Goal: Task Accomplishment & Management: Manage account settings

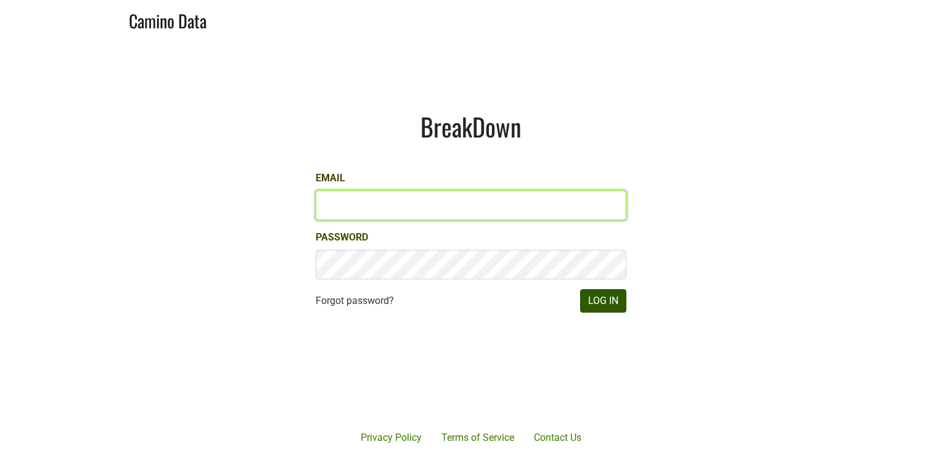
type input "lindy@spottswoode.com"
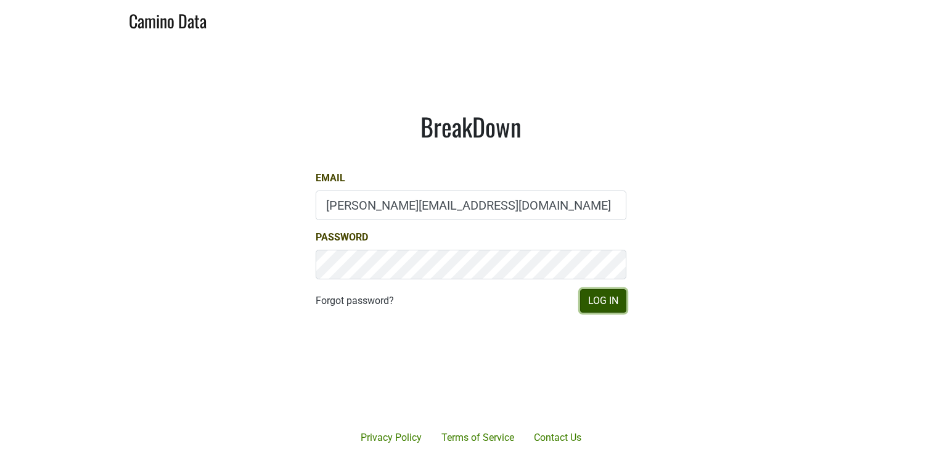
click at [604, 304] on button "Log In" at bounding box center [603, 300] width 46 height 23
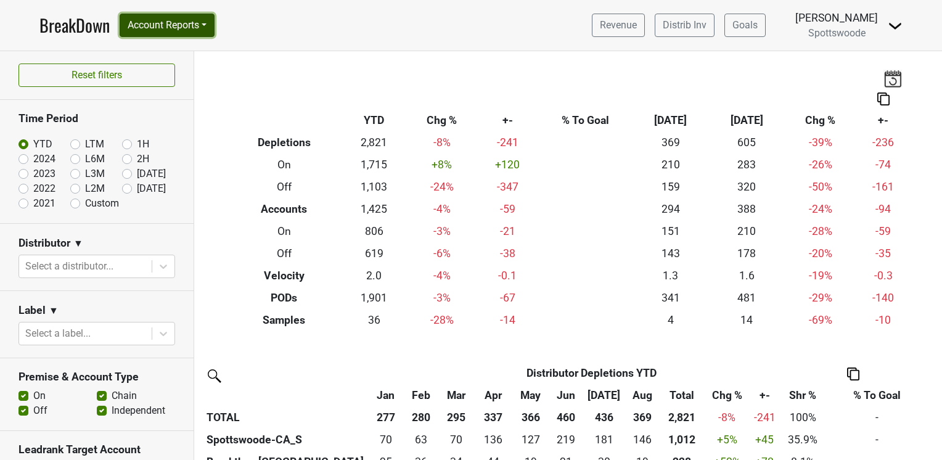
click at [210, 23] on button "Account Reports" at bounding box center [167, 25] width 95 height 23
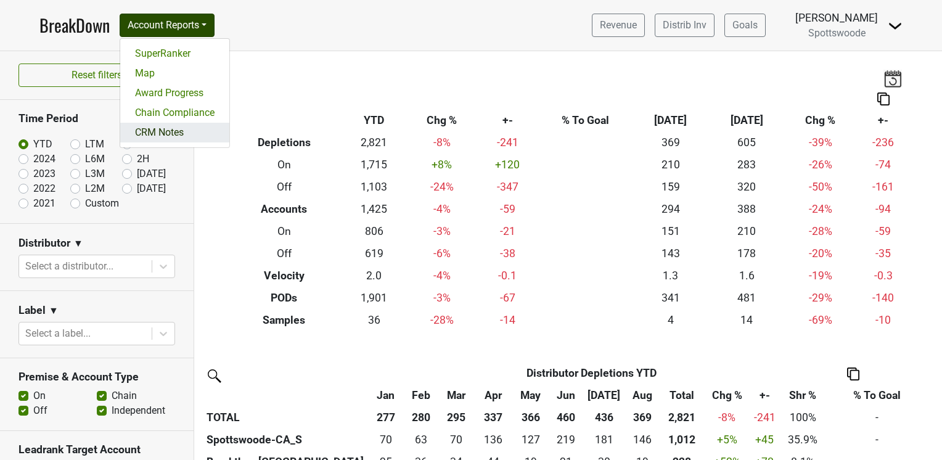
click at [168, 128] on link "CRM Notes" at bounding box center [174, 133] width 109 height 20
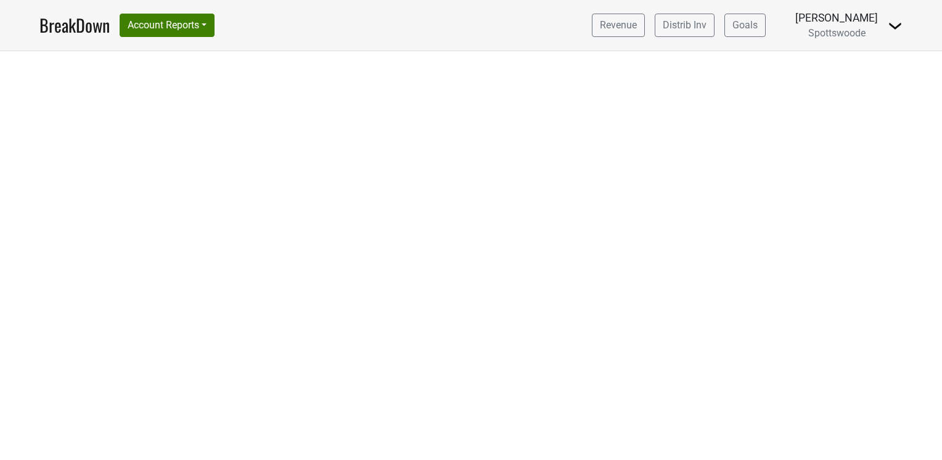
select select "CA"
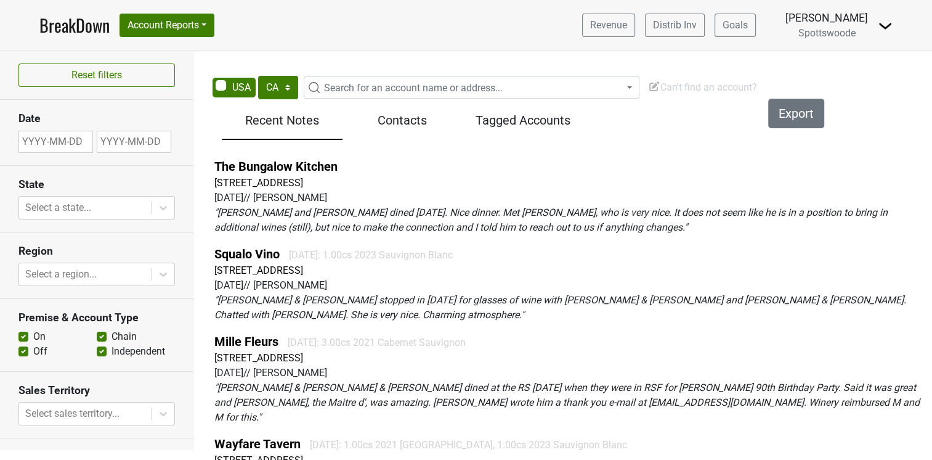
click at [336, 81] on span "Search for an account name or address..." at bounding box center [479, 88] width 320 height 15
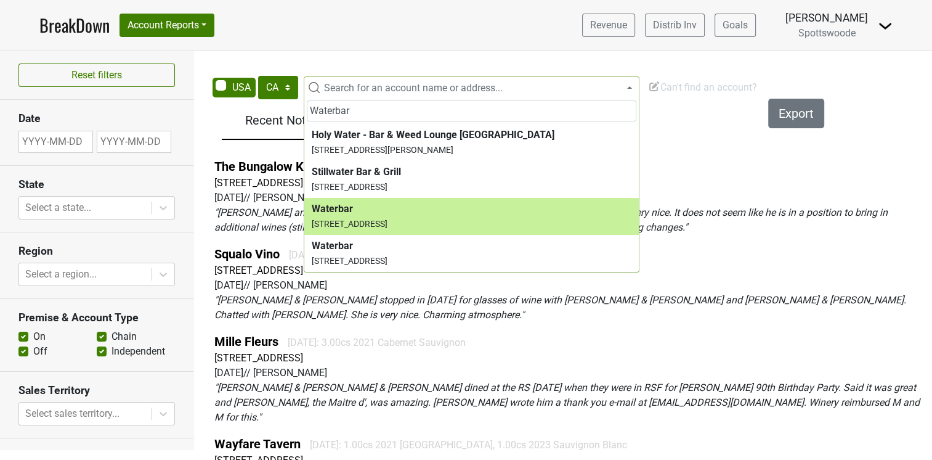
type input "Waterbar"
select select "70963"
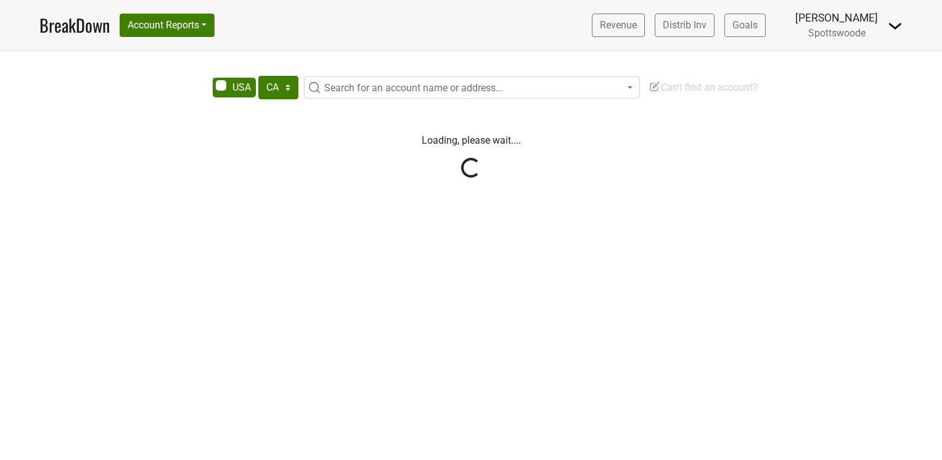
select select "CA"
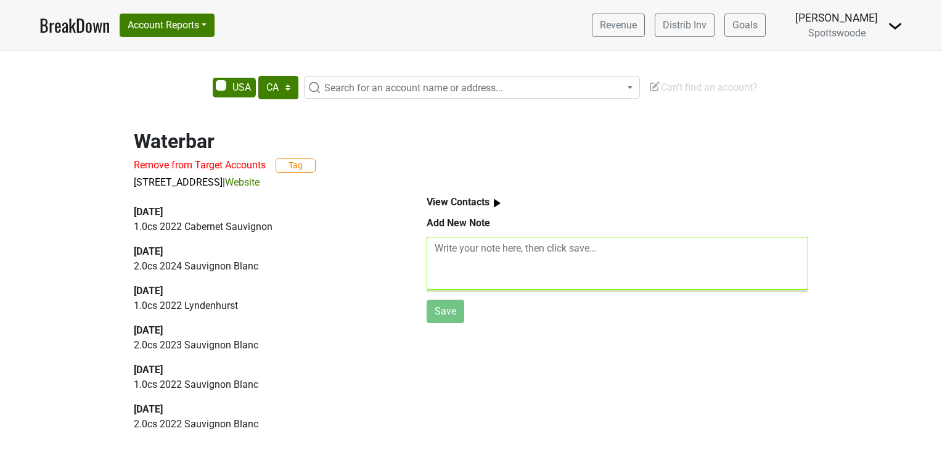
click at [439, 250] on textarea at bounding box center [616, 263] width 381 height 53
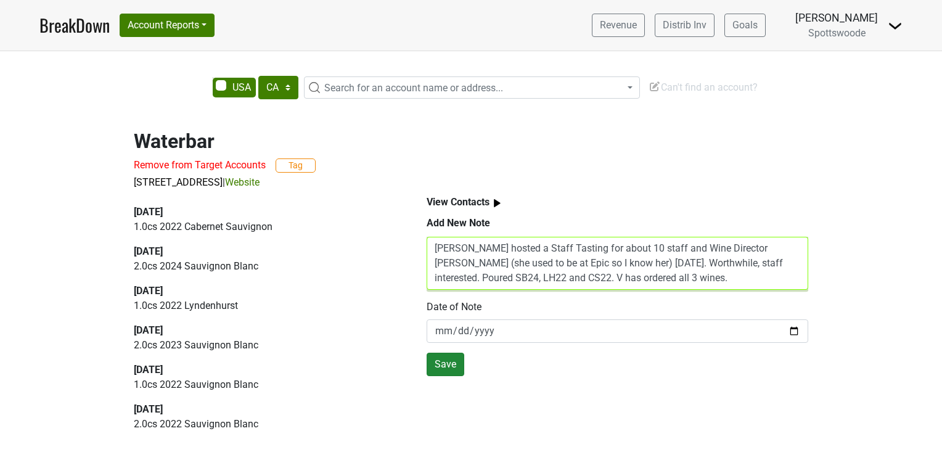
type textarea "Lindy hosted a Staff Tasting for about 10 staff and Wine Director Valentina Moy…"
click at [442, 360] on button "Save" at bounding box center [445, 364] width 38 height 23
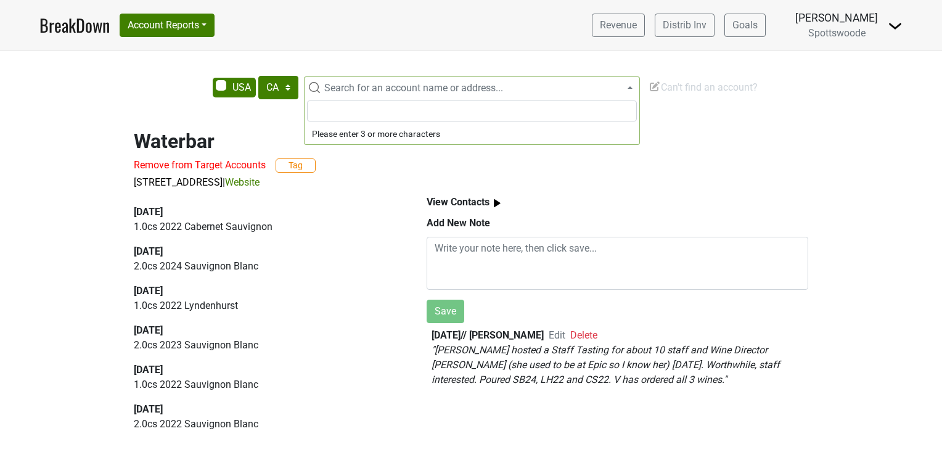
click at [345, 88] on span "Search for an account name or address..." at bounding box center [413, 88] width 179 height 12
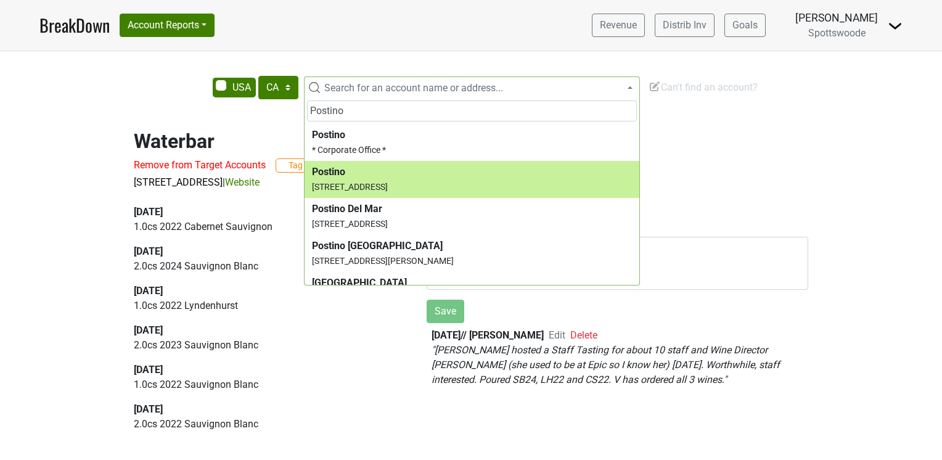
type input "Postino"
select select "68267"
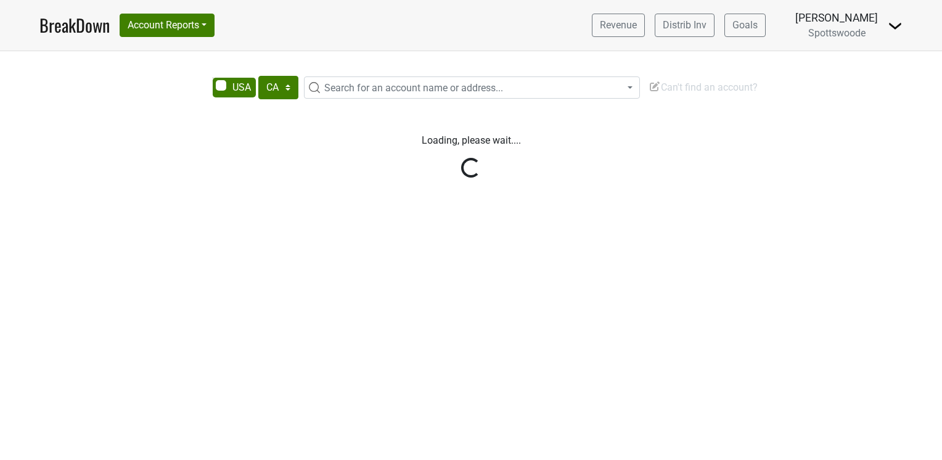
select select "CA"
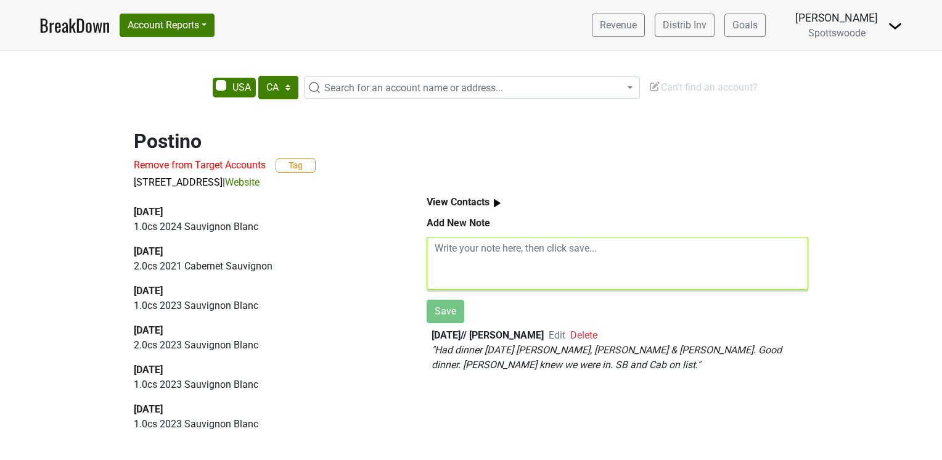
click at [439, 249] on textarea at bounding box center [616, 263] width 381 height 53
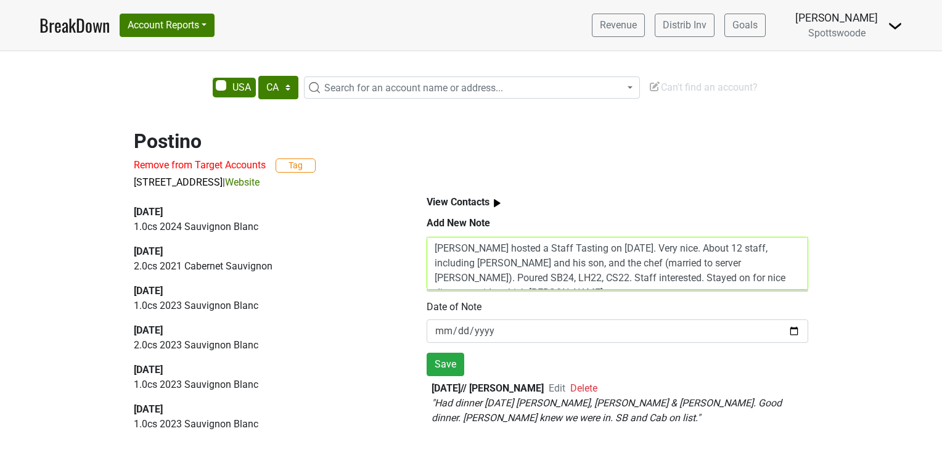
scroll to position [10, 0]
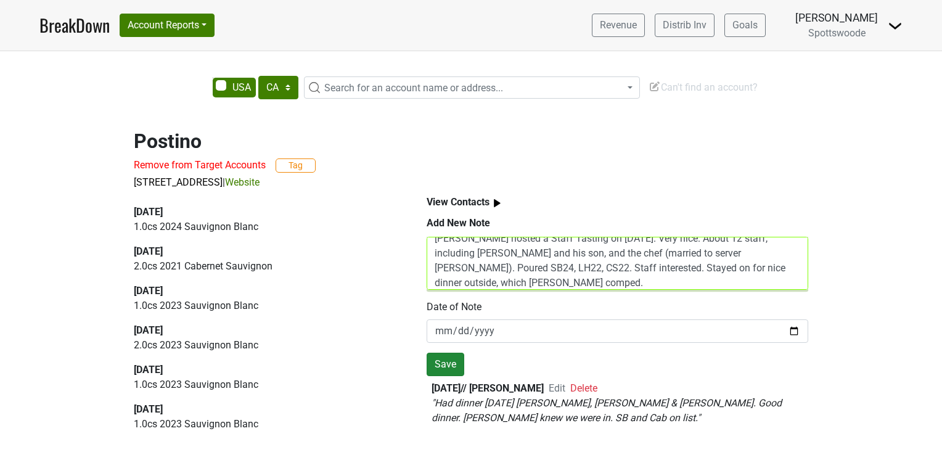
type textarea "[PERSON_NAME] hosted a Staff Tasting on [DATE]. Very nice. About 12 staff, incl…"
click at [446, 366] on button "Save" at bounding box center [445, 364] width 38 height 23
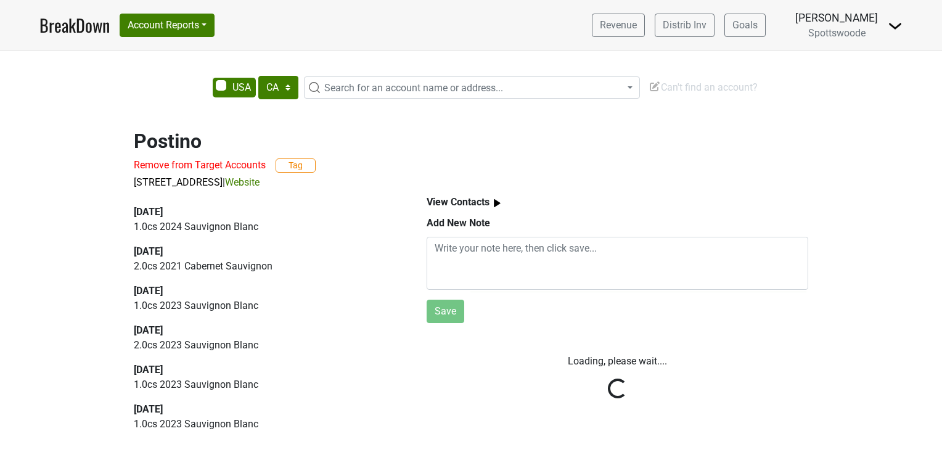
scroll to position [0, 0]
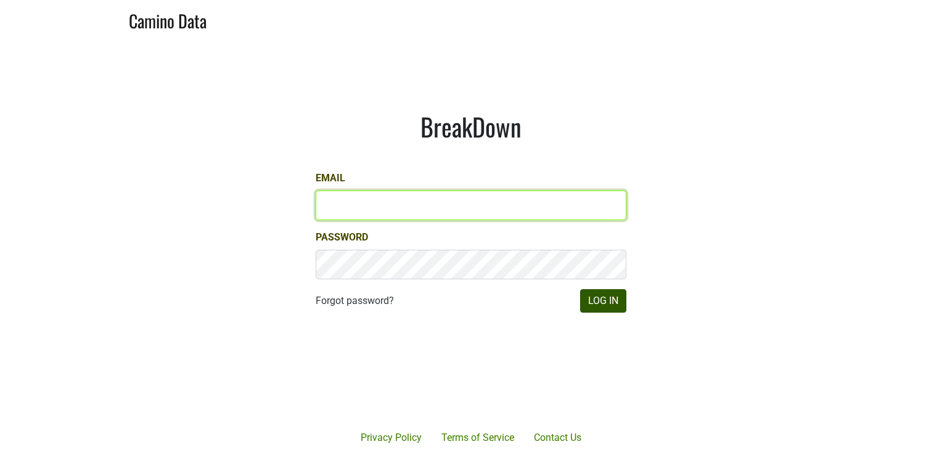
type input "lindy@spottswoode.com"
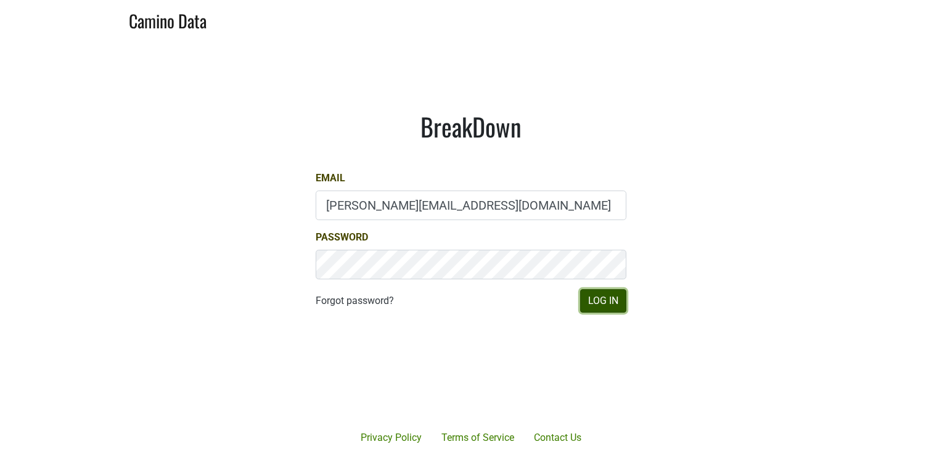
click at [595, 300] on button "Log In" at bounding box center [603, 300] width 46 height 23
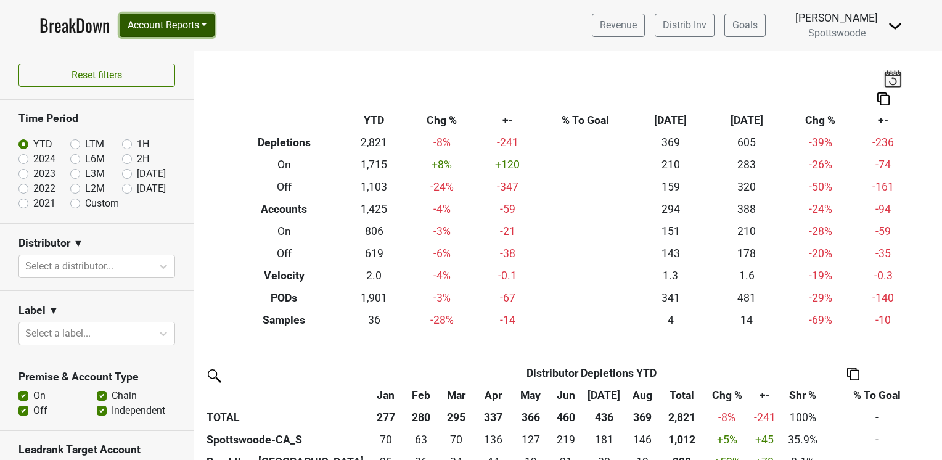
click at [205, 23] on button "Account Reports" at bounding box center [167, 25] width 95 height 23
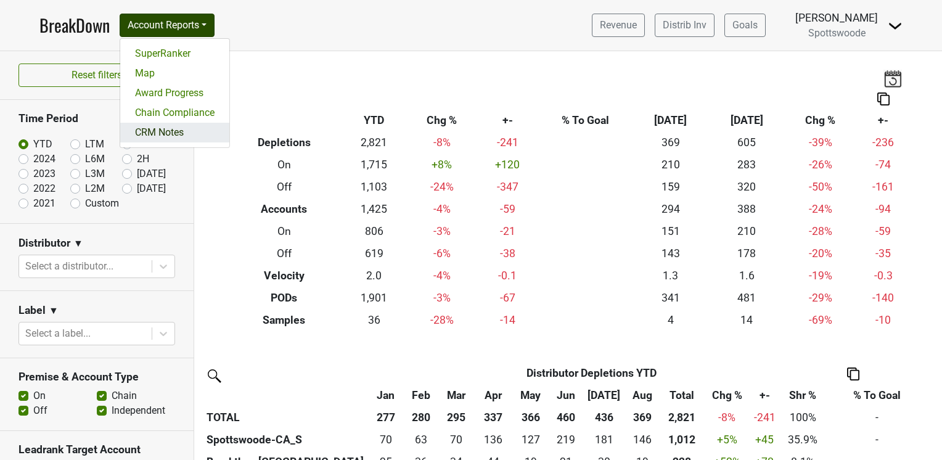
click at [176, 129] on link "CRM Notes" at bounding box center [174, 133] width 109 height 20
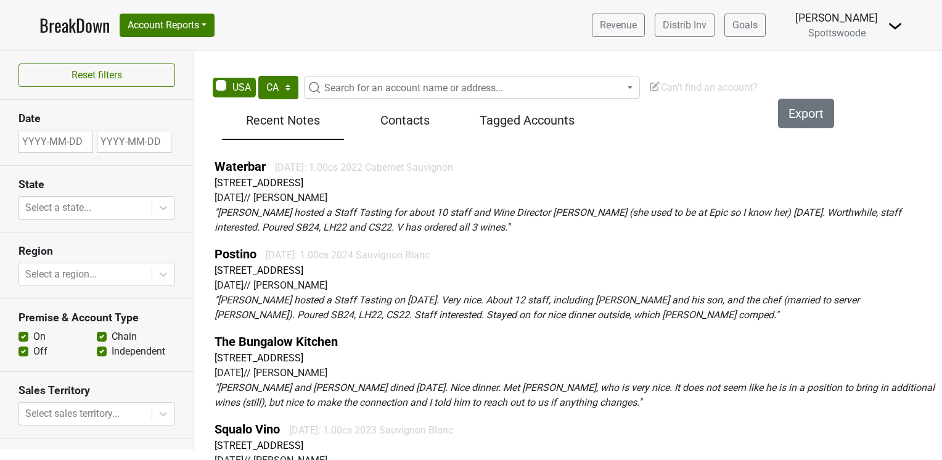
select select "CA"
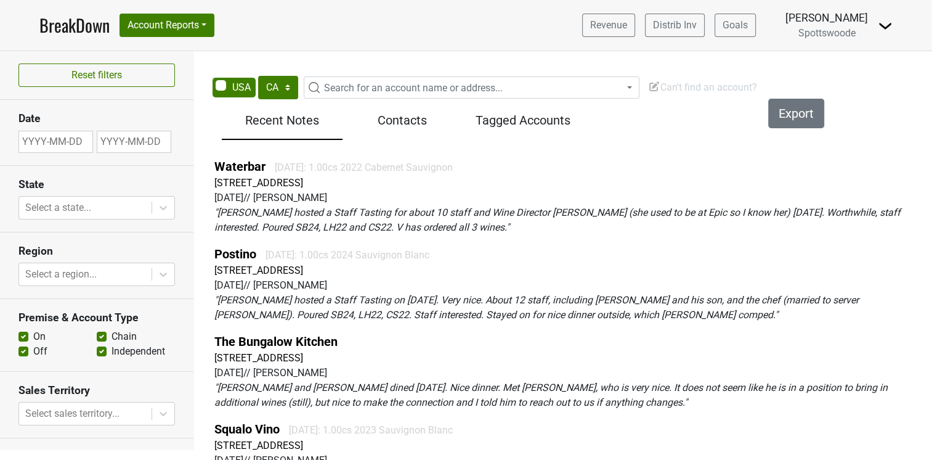
click at [328, 85] on span "Search for an account name or address..." at bounding box center [413, 88] width 179 height 12
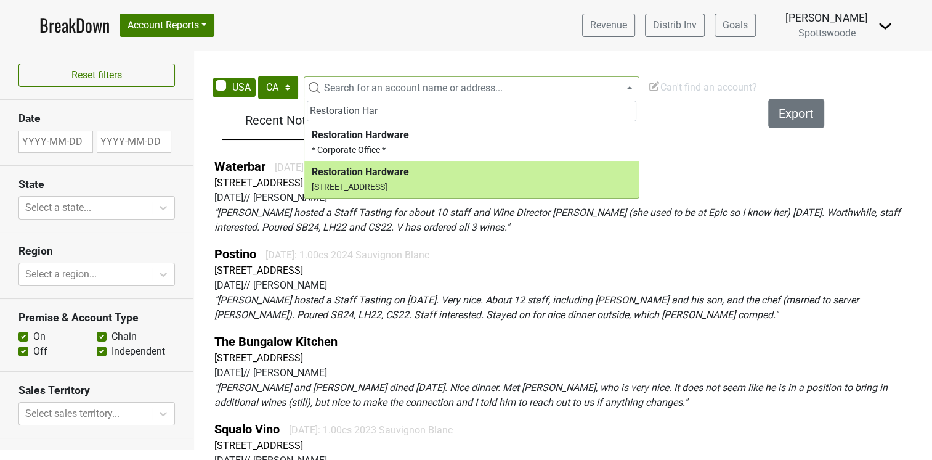
type input "Restoration Har"
select select "338767"
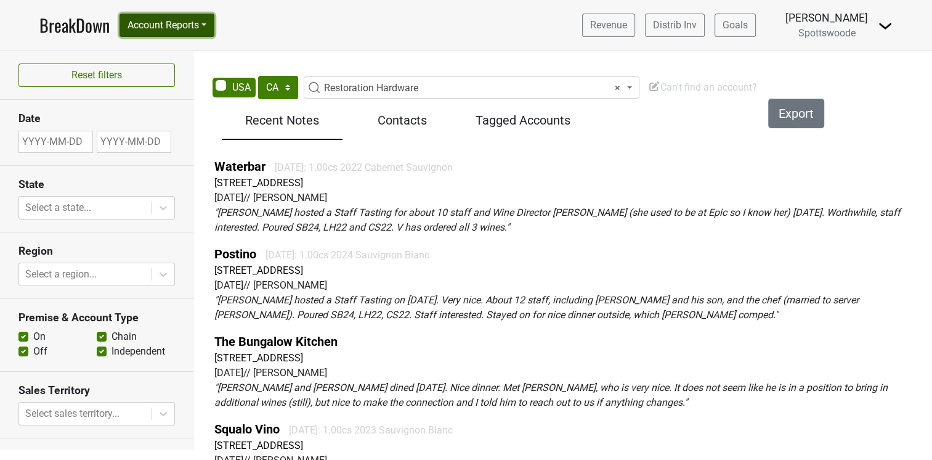
click at [199, 27] on button "Account Reports" at bounding box center [167, 25] width 95 height 23
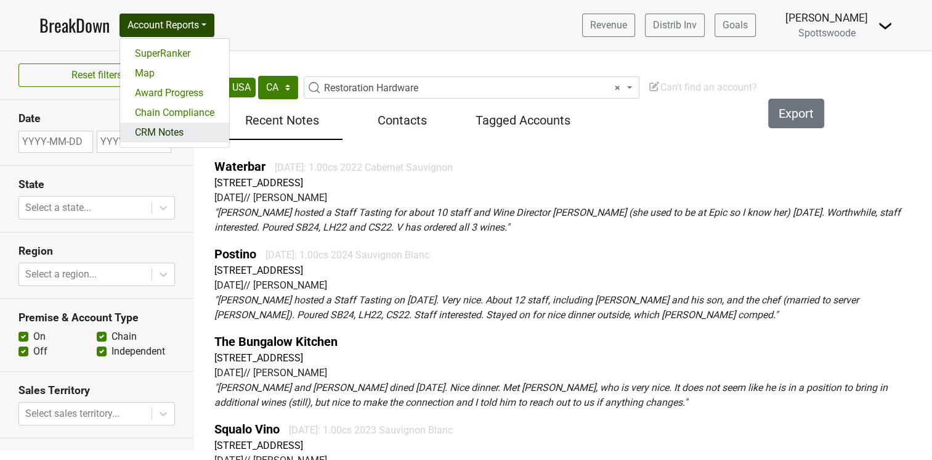
click at [139, 132] on link "CRM Notes" at bounding box center [174, 133] width 109 height 20
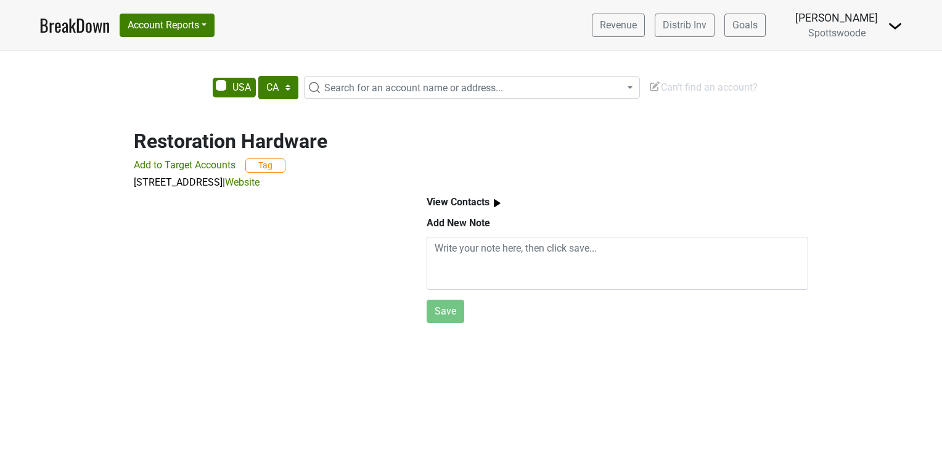
select select "CA"
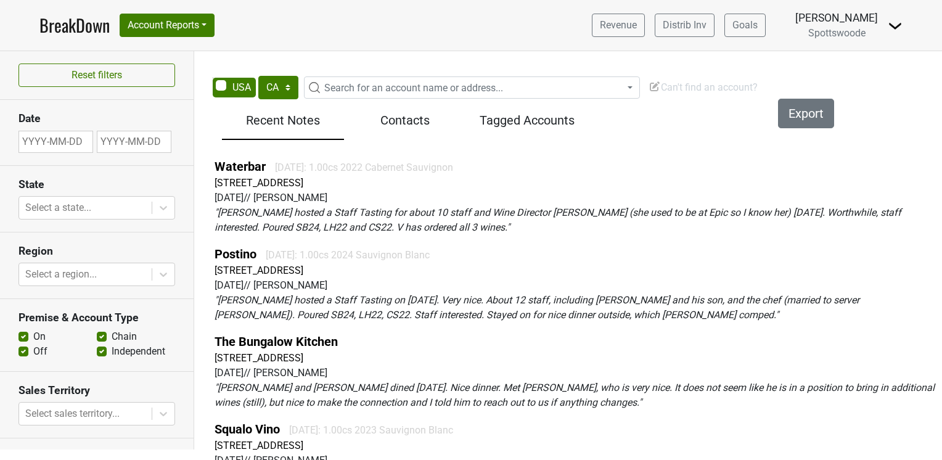
select select "CA"
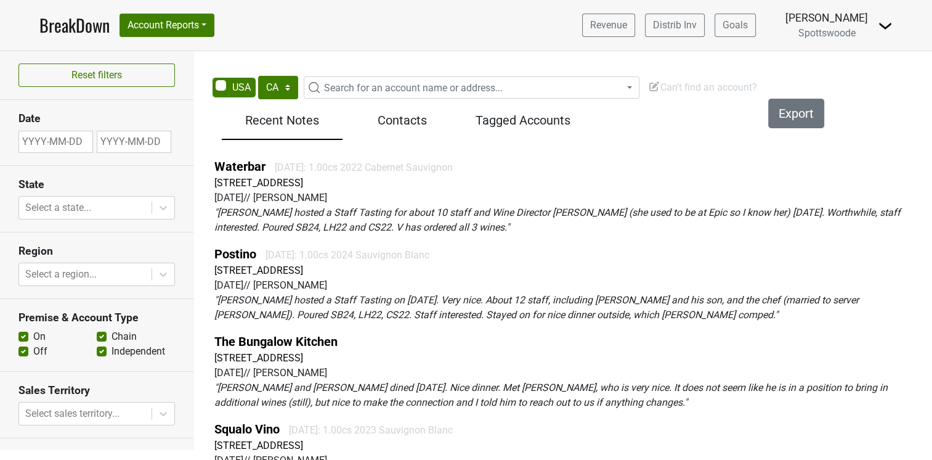
click at [333, 83] on span "Search for an account name or address..." at bounding box center [413, 88] width 179 height 12
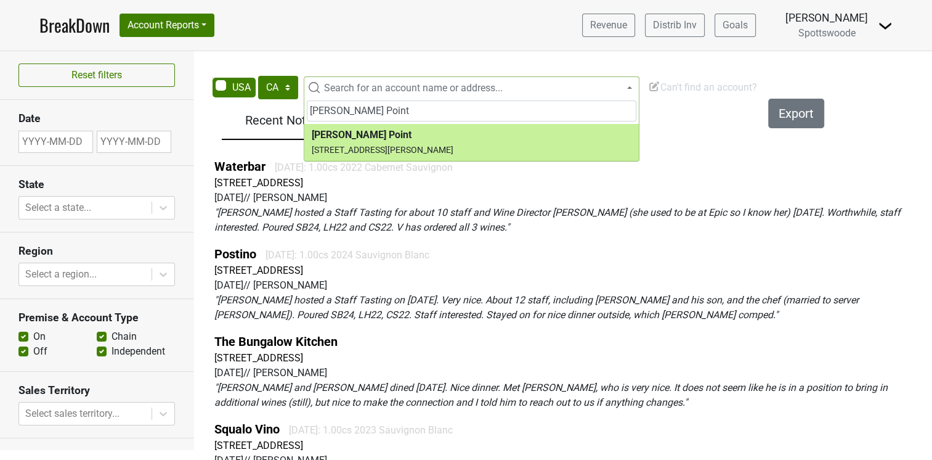
type input "[PERSON_NAME] Point"
select select "346429"
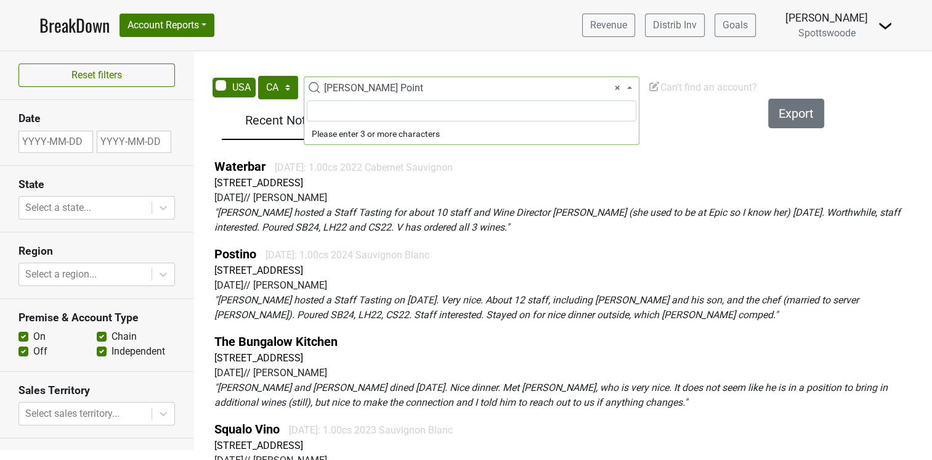
click at [409, 86] on span "× Cavallo Point" at bounding box center [479, 88] width 320 height 15
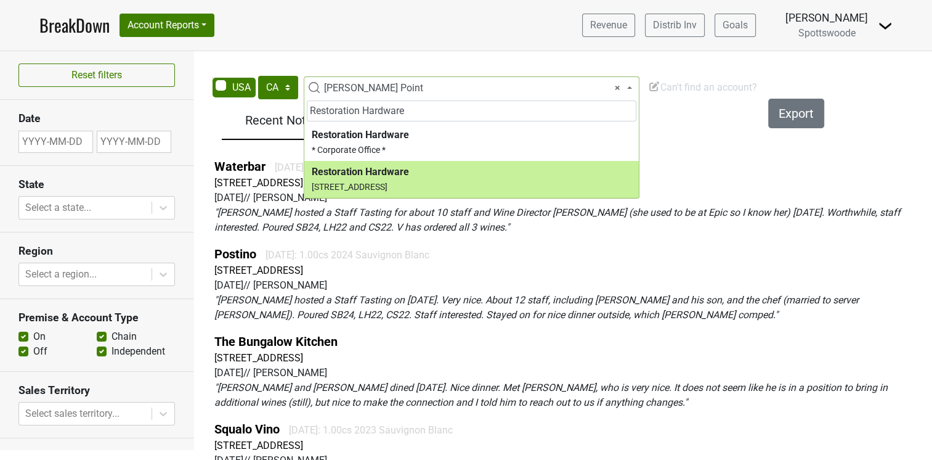
type input "Restoration Hardware"
select select "338767"
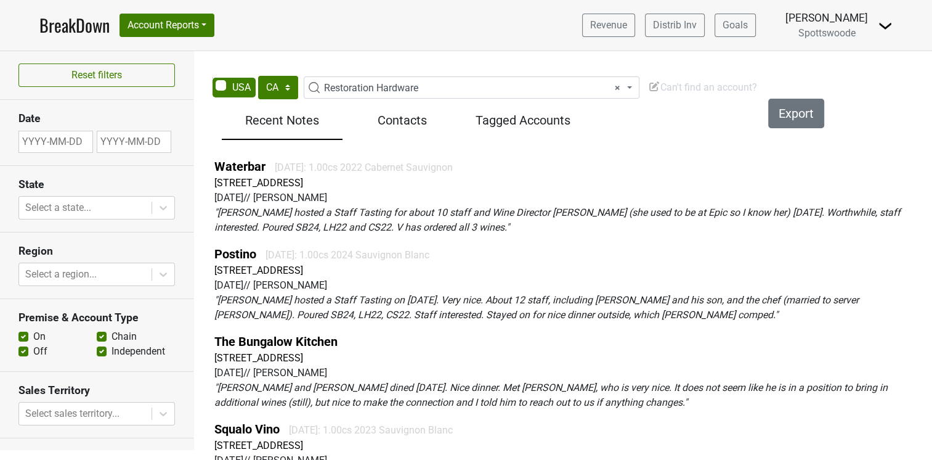
click at [436, 86] on span "× Restoration Hardware" at bounding box center [479, 88] width 320 height 15
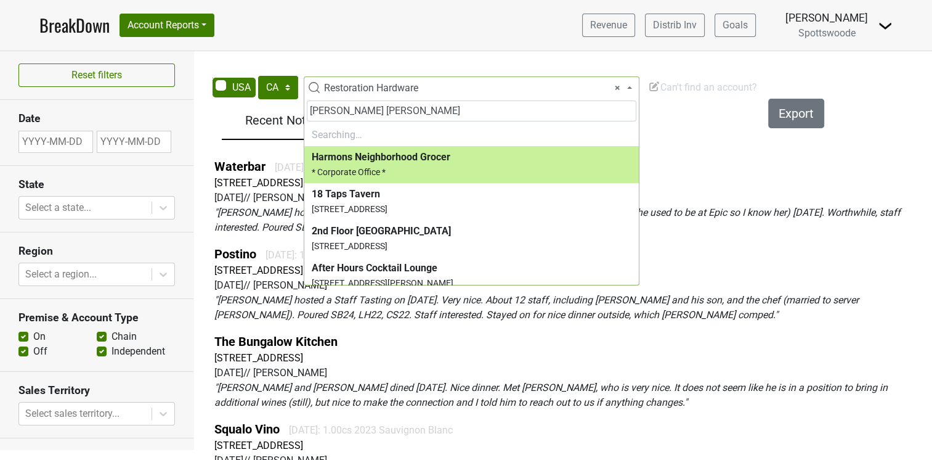
type input "RH Corte Madera"
select select "124044211"
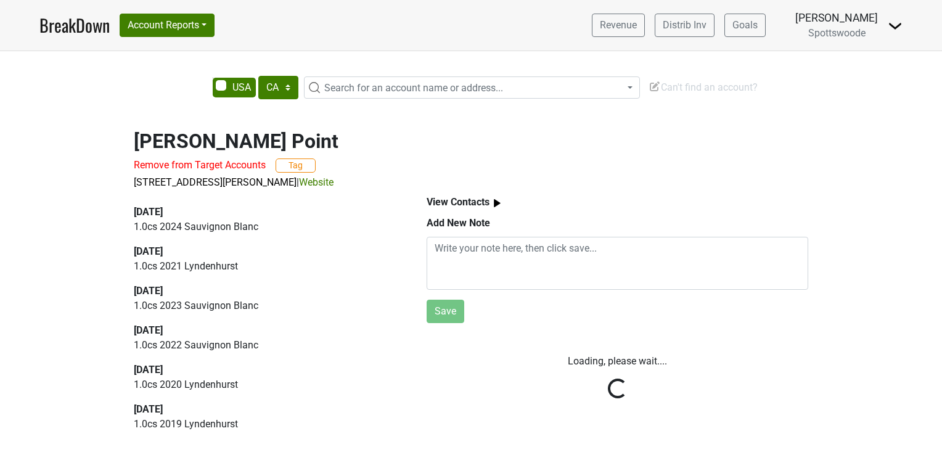
select select "CA"
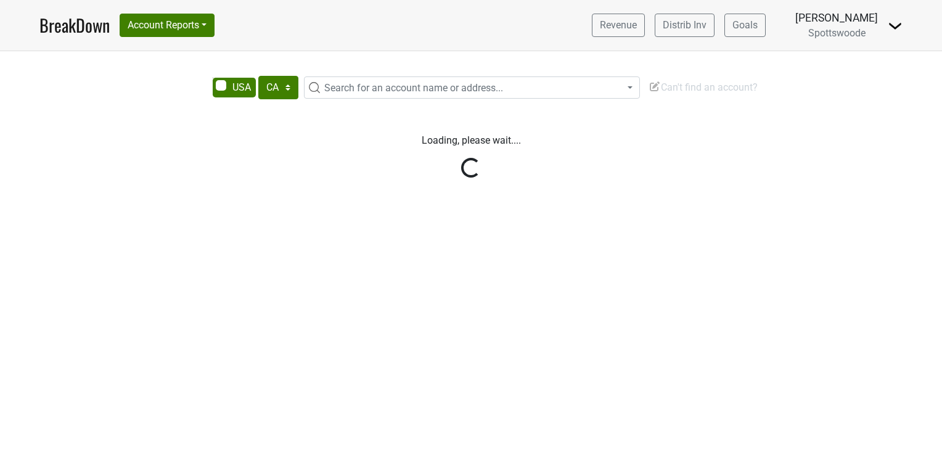
select select "CA"
